Goal: Ask a question

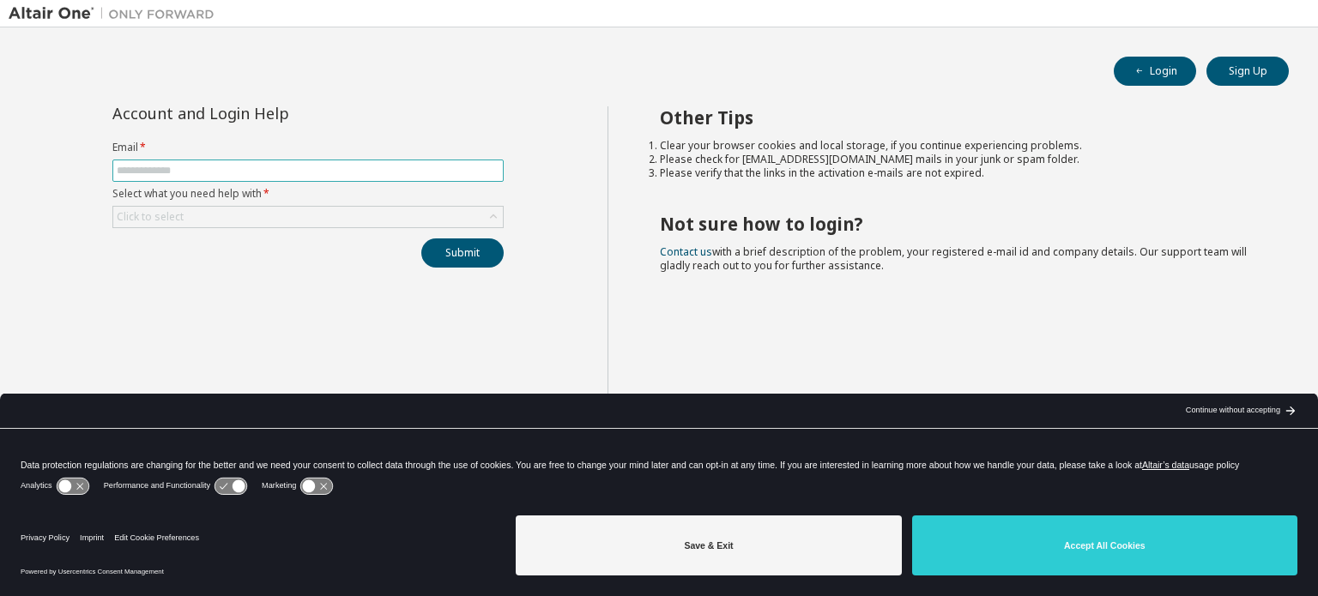
click at [374, 178] on span at bounding box center [307, 171] width 391 height 22
click at [377, 164] on input "text" at bounding box center [308, 171] width 383 height 14
type input "**********"
click at [356, 219] on div "Click to select" at bounding box center [307, 217] width 389 height 21
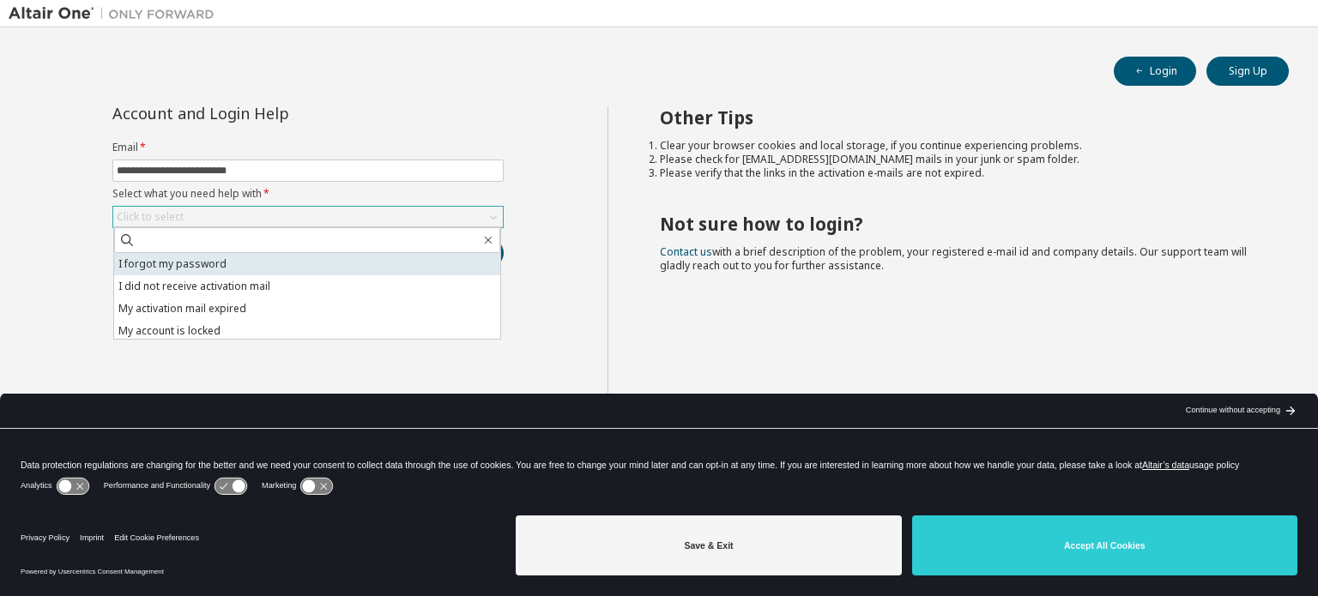
click at [347, 263] on li "I forgot my password" at bounding box center [307, 264] width 386 height 22
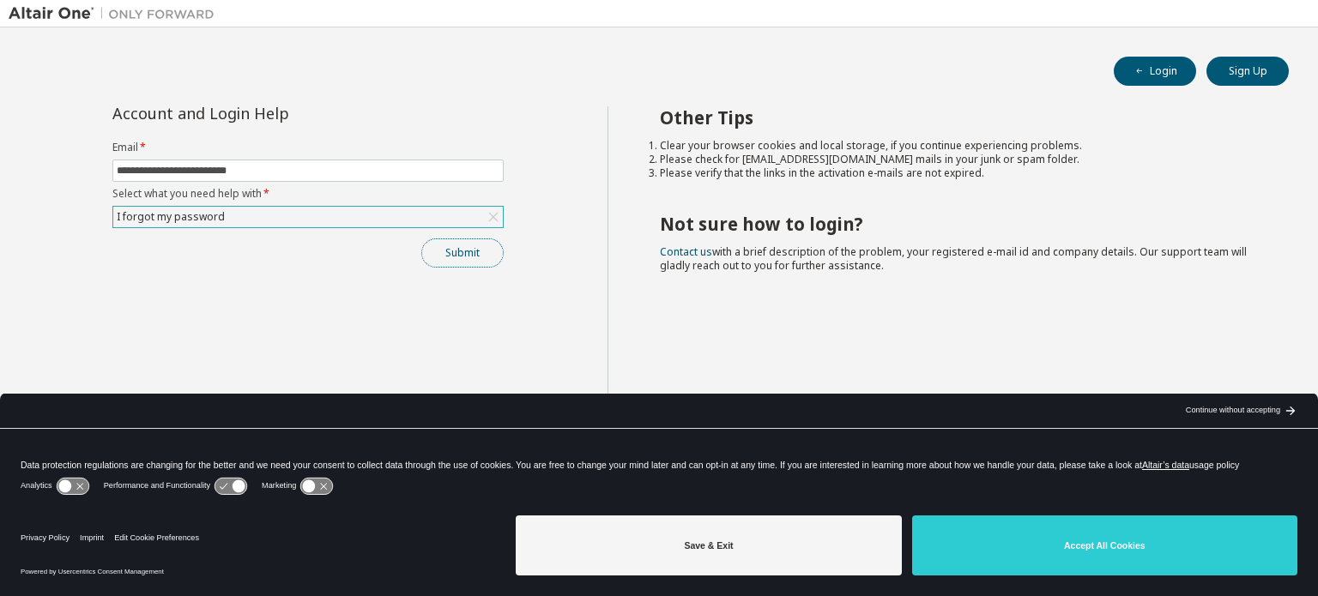
click at [450, 257] on button "Submit" at bounding box center [462, 252] width 82 height 29
drag, startPoint x: 450, startPoint y: 257, endPoint x: 473, endPoint y: 255, distance: 22.5
click at [473, 255] on button "Submit" at bounding box center [462, 252] width 82 height 29
